Goal: Transaction & Acquisition: Book appointment/travel/reservation

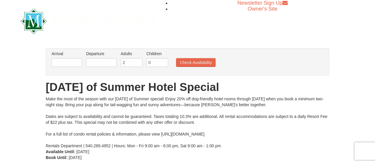
scroll to position [27, 0]
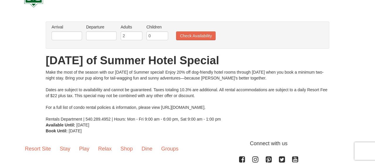
click at [71, 30] on li "Arrival Please format dates MM/DD/YYYY Please format dates MM/DD/YYYY" at bounding box center [66, 33] width 33 height 19
click at [72, 34] on input "text" at bounding box center [67, 35] width 30 height 9
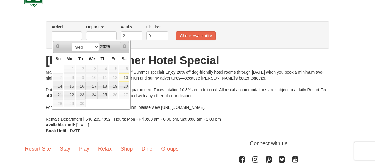
click at [124, 47] on span "Next" at bounding box center [124, 46] width 5 height 5
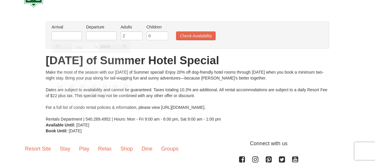
click at [152, 97] on div "Make the most of the season with our [DATE] of Summer special! Enjoy 20% off do…" at bounding box center [187, 95] width 283 height 53
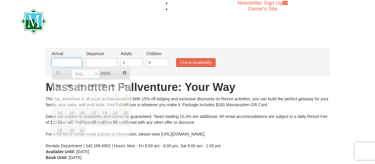
click at [76, 64] on input "text" at bounding box center [67, 62] width 30 height 9
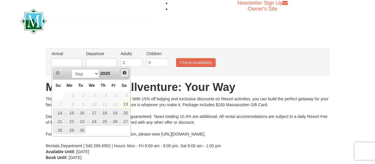
click at [124, 73] on span "Next" at bounding box center [124, 72] width 5 height 5
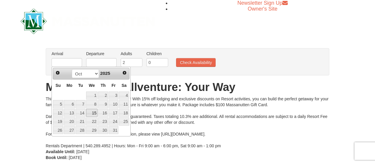
click at [95, 113] on link "15" at bounding box center [91, 113] width 11 height 8
type input "10/15/2025"
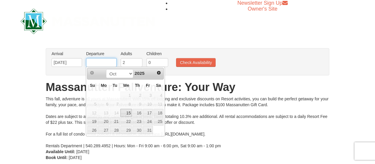
click at [104, 61] on input "text" at bounding box center [101, 62] width 30 height 9
click at [158, 110] on link "18" at bounding box center [158, 113] width 10 height 8
type input "10/18/2025"
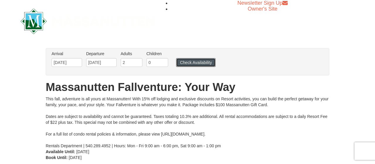
click at [193, 61] on button "Check Availability" at bounding box center [196, 62] width 40 height 9
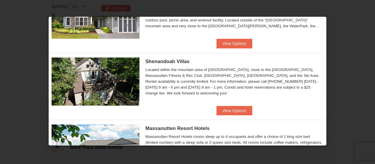
scroll to position [107, 0]
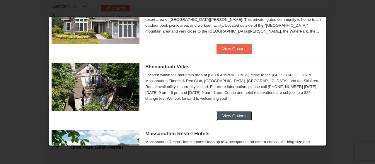
click at [244, 111] on button "View Options" at bounding box center [234, 115] width 36 height 9
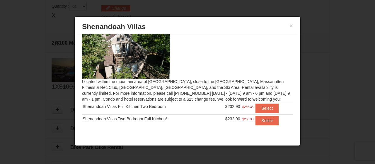
scroll to position [9, 0]
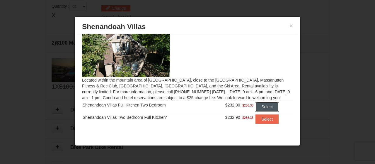
click at [268, 105] on button "Select" at bounding box center [266, 106] width 23 height 9
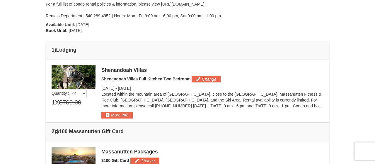
scroll to position [114, 0]
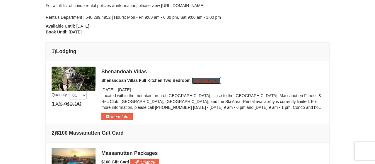
click at [204, 79] on button "Change" at bounding box center [205, 80] width 29 height 6
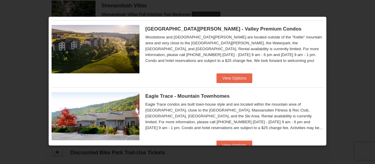
scroll to position [78, 0]
click at [224, 79] on button "View Options" at bounding box center [234, 77] width 36 height 9
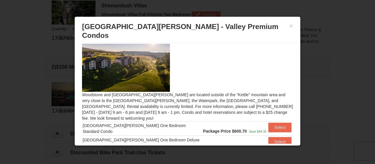
scroll to position [3, 0]
click at [290, 27] on button "×" at bounding box center [291, 26] width 4 height 6
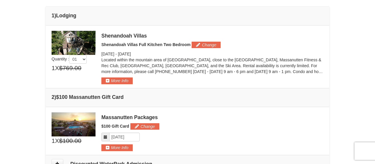
scroll to position [148, 0]
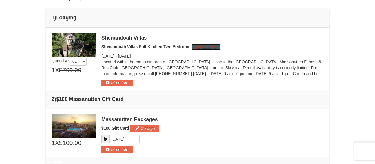
click at [211, 44] on button "Change" at bounding box center [205, 47] width 29 height 6
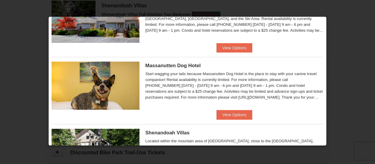
scroll to position [181, 0]
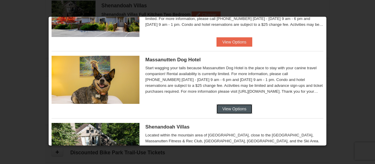
click at [225, 104] on button "View Options" at bounding box center [234, 108] width 36 height 9
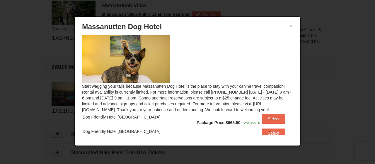
scroll to position [20, 0]
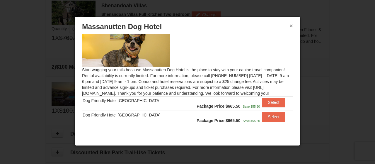
click at [291, 25] on button "×" at bounding box center [291, 26] width 4 height 6
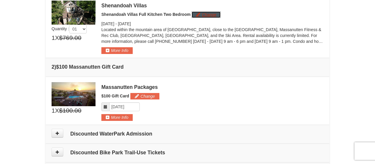
click at [216, 15] on button "Change" at bounding box center [205, 14] width 29 height 6
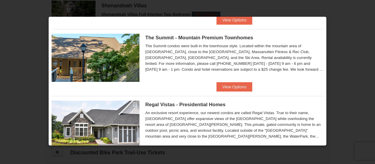
scroll to position [337, 0]
click at [220, 86] on button "View Options" at bounding box center [234, 86] width 36 height 9
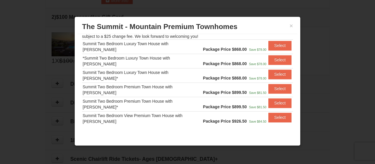
scroll to position [231, 0]
click at [292, 24] on button "×" at bounding box center [291, 26] width 4 height 6
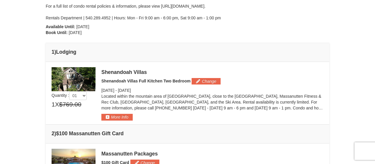
scroll to position [127, 0]
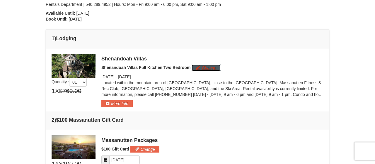
click at [205, 66] on button "Change" at bounding box center [205, 67] width 29 height 6
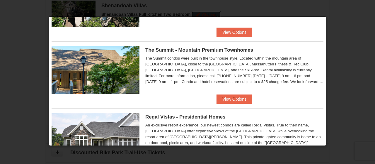
scroll to position [362, 0]
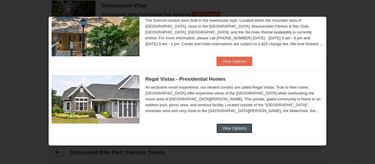
click at [240, 124] on button "View Options" at bounding box center [234, 127] width 36 height 9
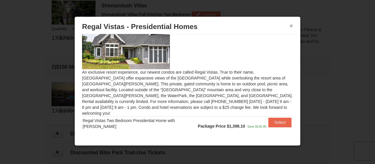
scroll to position [17, 0]
click at [290, 28] on button "×" at bounding box center [291, 26] width 4 height 6
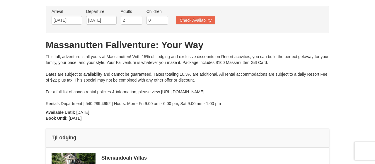
scroll to position [0, 0]
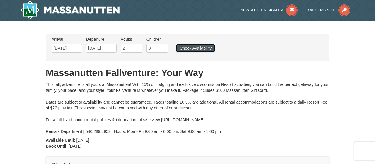
click at [197, 47] on button "Check Availability" at bounding box center [195, 48] width 39 height 8
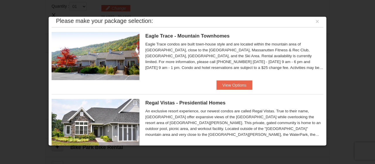
scroll to position [4, 0]
click at [241, 85] on button "View Options" at bounding box center [234, 84] width 36 height 9
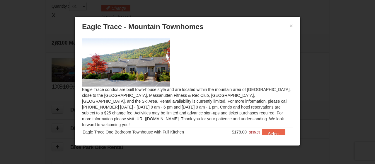
scroll to position [21, 0]
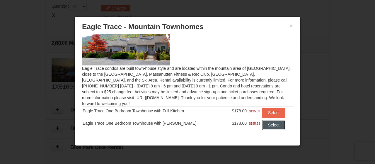
click at [268, 120] on button "Select" at bounding box center [273, 124] width 23 height 9
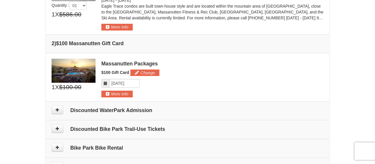
scroll to position [203, 0]
click at [144, 73] on button "Change" at bounding box center [144, 73] width 29 height 6
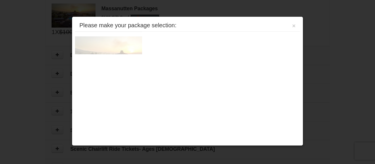
scroll to position [261, 0]
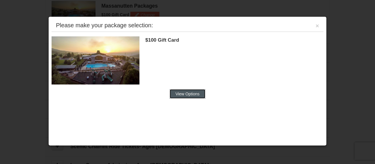
click at [191, 93] on button "View Options" at bounding box center [187, 93] width 36 height 9
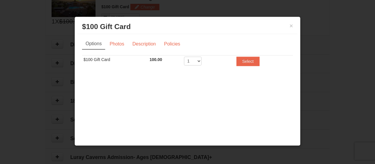
scroll to position [270, 0]
click at [296, 15] on div at bounding box center [187, 82] width 375 height 164
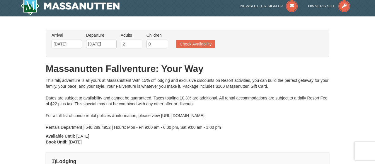
scroll to position [0, 0]
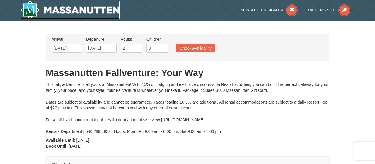
click at [104, 7] on img at bounding box center [69, 10] width 99 height 19
